Goal: Book appointment/travel/reservation

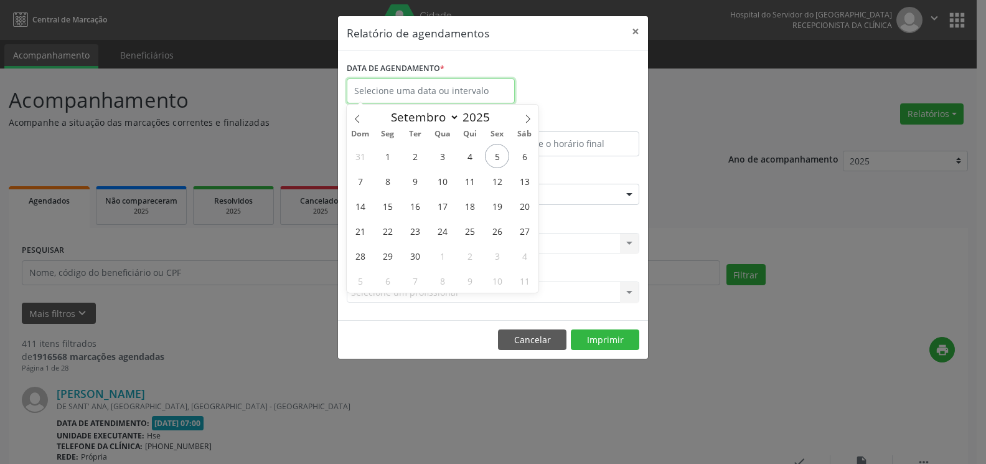
click at [443, 93] on input "text" at bounding box center [431, 90] width 168 height 25
click at [523, 166] on span "6" at bounding box center [524, 156] width 24 height 24
type input "[DATE]"
click at [523, 166] on span "6" at bounding box center [524, 156] width 24 height 24
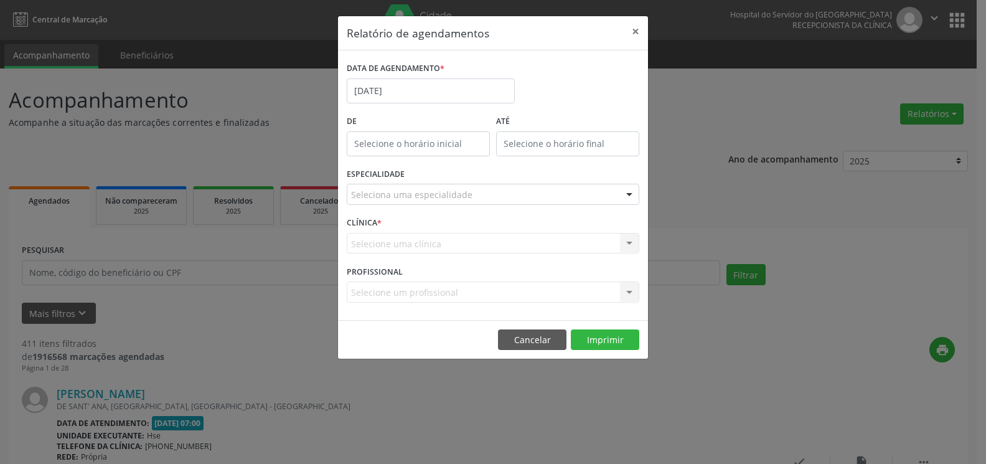
click at [489, 191] on div "Seleciona uma especialidade" at bounding box center [493, 194] width 293 height 21
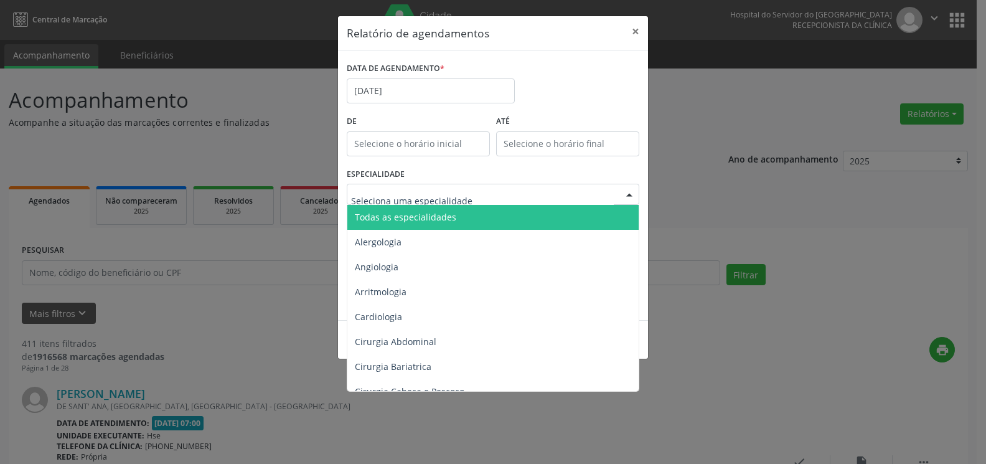
click at [464, 210] on span "Todas as especialidades" at bounding box center [493, 217] width 293 height 25
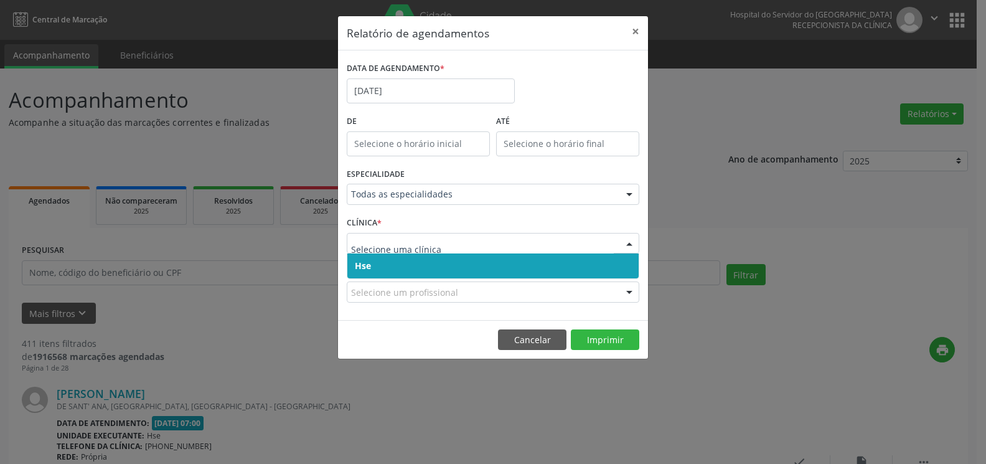
click at [459, 260] on span "Hse" at bounding box center [492, 265] width 291 height 25
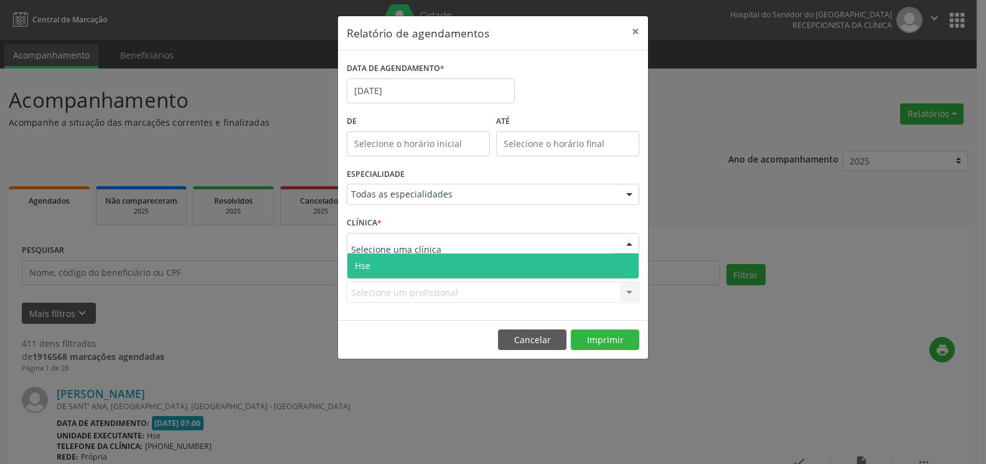
click at [460, 247] on div at bounding box center [493, 243] width 293 height 21
click at [464, 263] on span "Hse" at bounding box center [492, 265] width 291 height 25
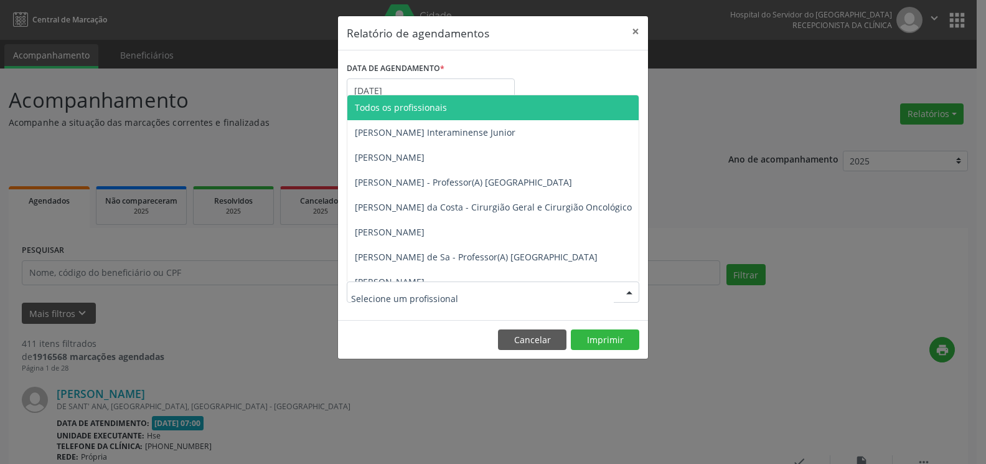
click at [466, 287] on div at bounding box center [493, 291] width 293 height 21
click at [440, 110] on span "Todos os profissionais" at bounding box center [401, 108] width 92 height 12
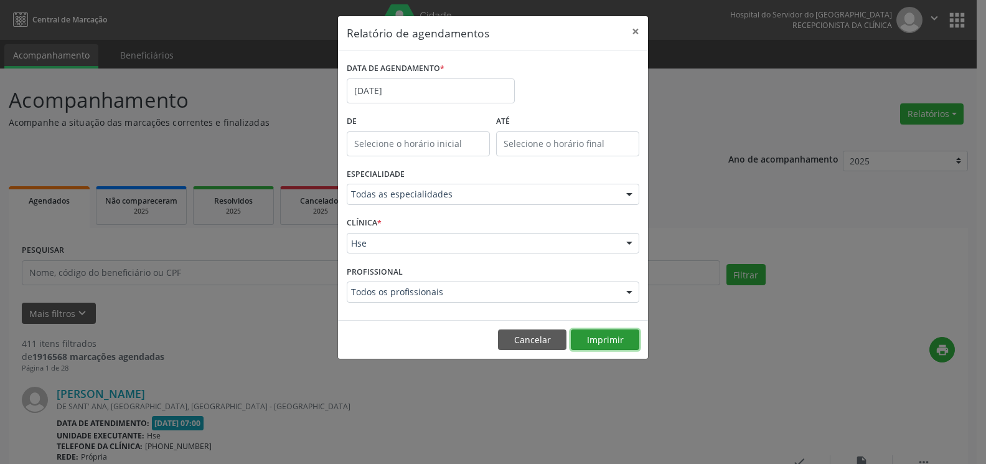
click at [600, 333] on button "Imprimir" at bounding box center [605, 339] width 68 height 21
click at [636, 30] on button "×" at bounding box center [635, 31] width 25 height 31
